Goal: Find specific page/section: Find specific page/section

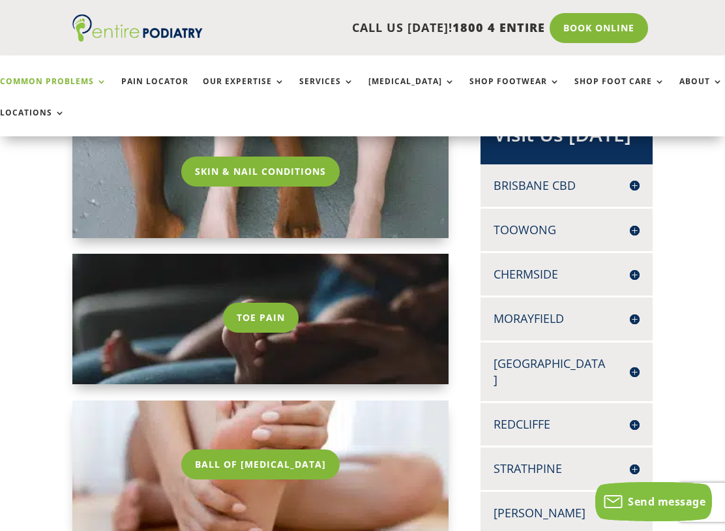
scroll to position [284, 0]
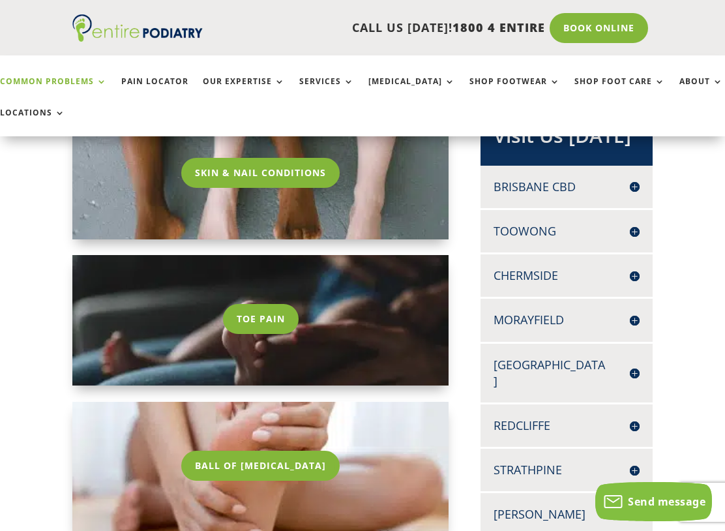
click at [300, 174] on link "Skin & Nail Conditions" at bounding box center [260, 173] width 158 height 30
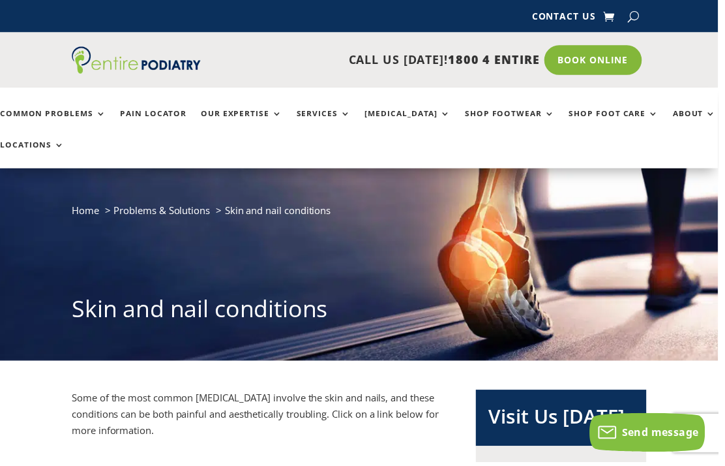
click at [44, 147] on link "Locations" at bounding box center [32, 156] width 65 height 28
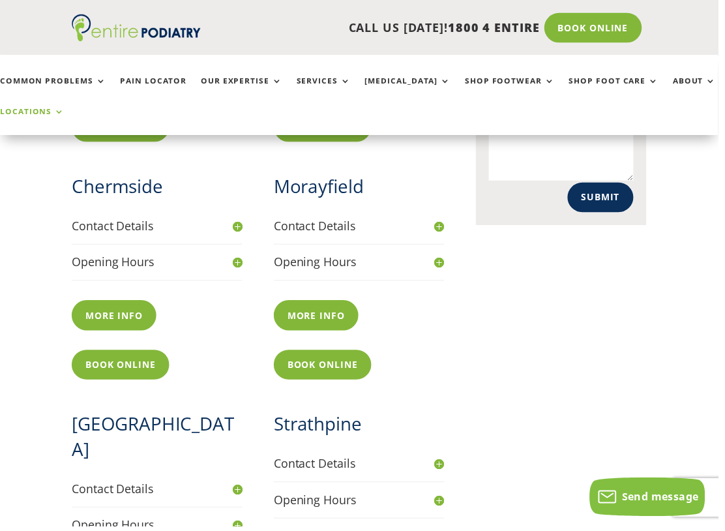
scroll to position [701, 0]
click at [116, 309] on link "More info" at bounding box center [114, 318] width 85 height 30
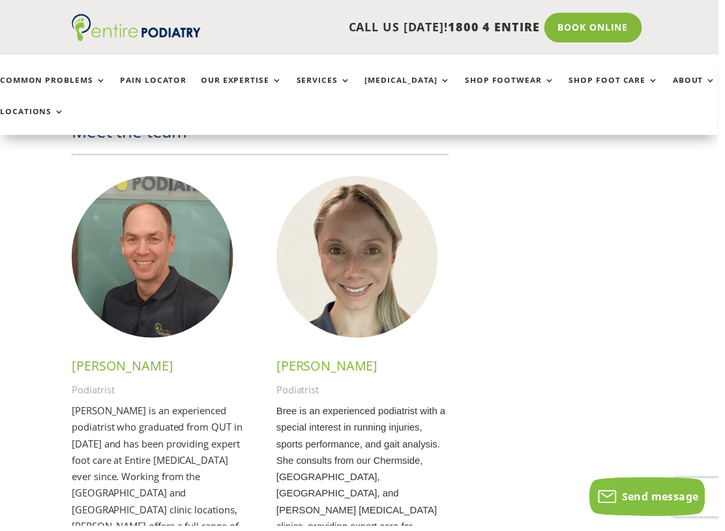
scroll to position [2147, 0]
